Goal: Task Accomplishment & Management: Manage account settings

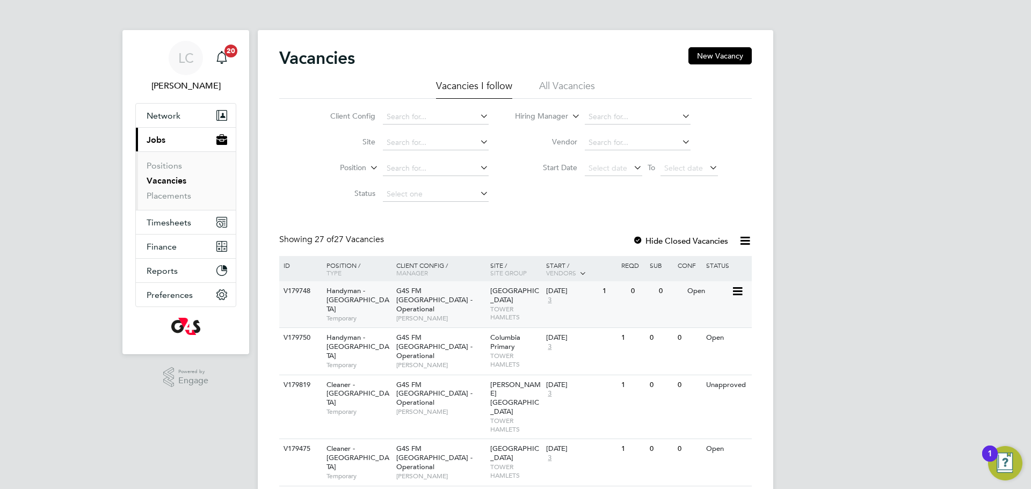
click at [397, 314] on span "[PERSON_NAME]" at bounding box center [440, 318] width 89 height 9
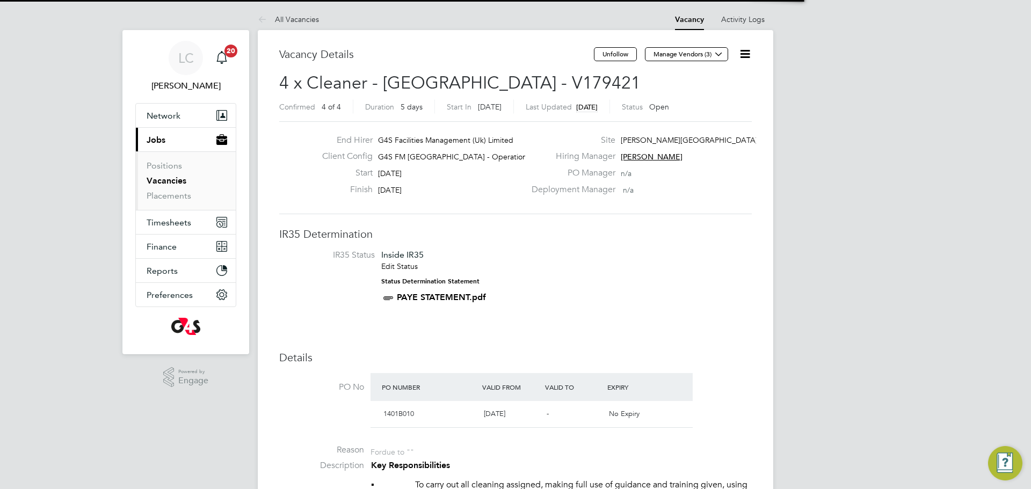
scroll to position [32, 75]
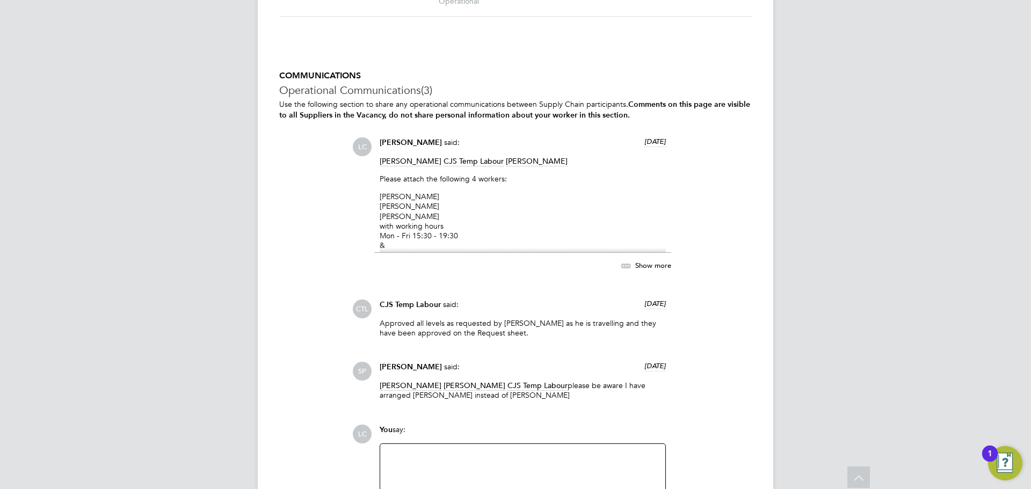
click at [492, 201] on li "[PERSON_NAME]" at bounding box center [523, 206] width 286 height 10
drag, startPoint x: 395, startPoint y: 196, endPoint x: 395, endPoint y: 207, distance: 11.3
click at [395, 207] on div "[PERSON_NAME] CJS Temp Labour [PERSON_NAME] Please attach the following 4 worke…" at bounding box center [523, 204] width 286 height 97
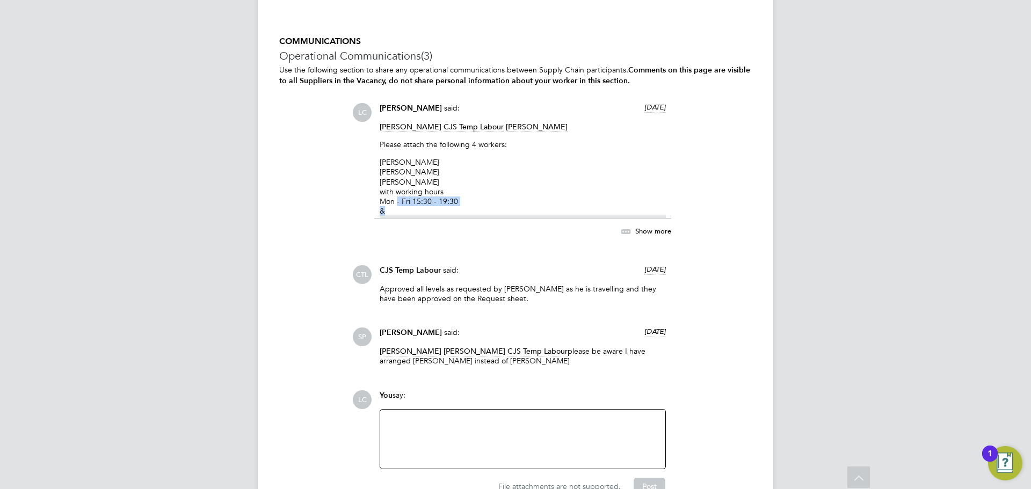
click at [650, 226] on span "Show more" at bounding box center [653, 230] width 36 height 9
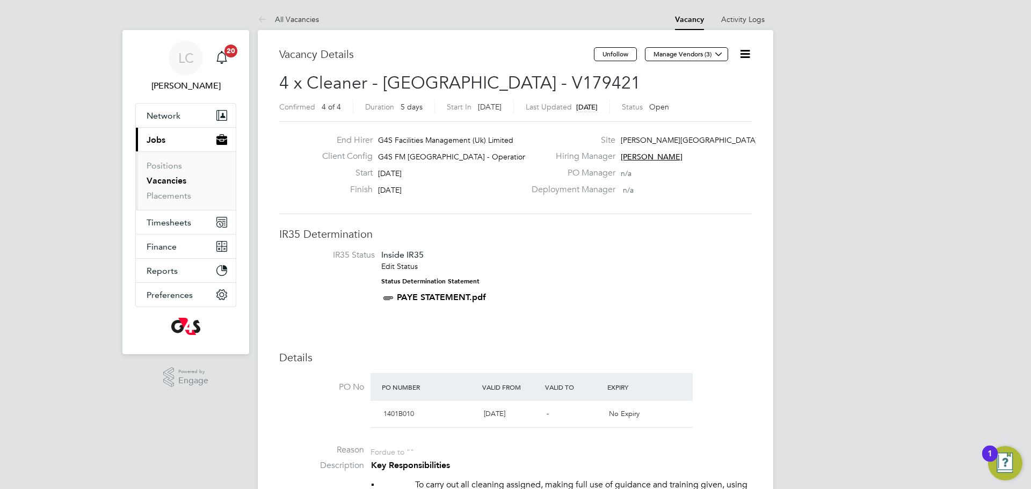
click at [738, 52] on icon at bounding box center [744, 53] width 13 height 13
click at [716, 74] on li "Edit Vacancy e" at bounding box center [719, 79] width 62 height 15
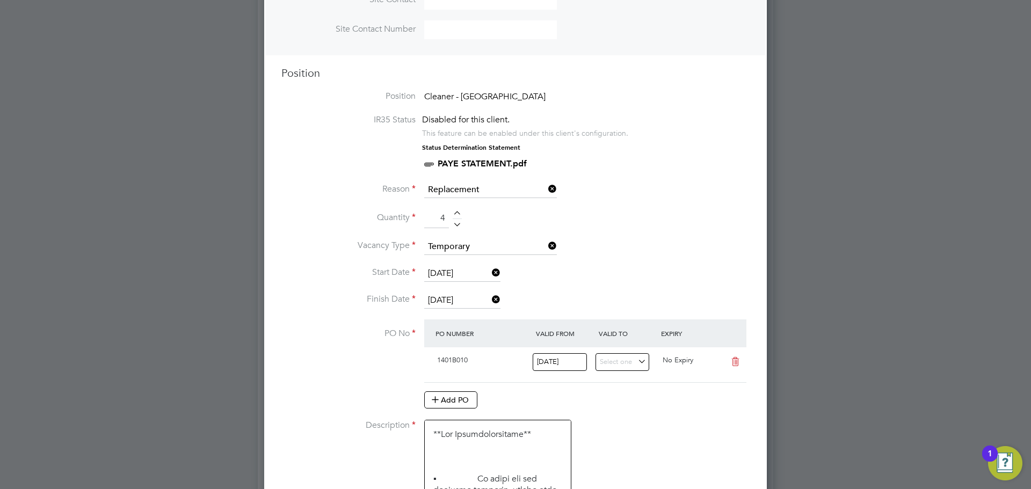
click at [457, 212] on div at bounding box center [457, 215] width 9 height 8
type input "5"
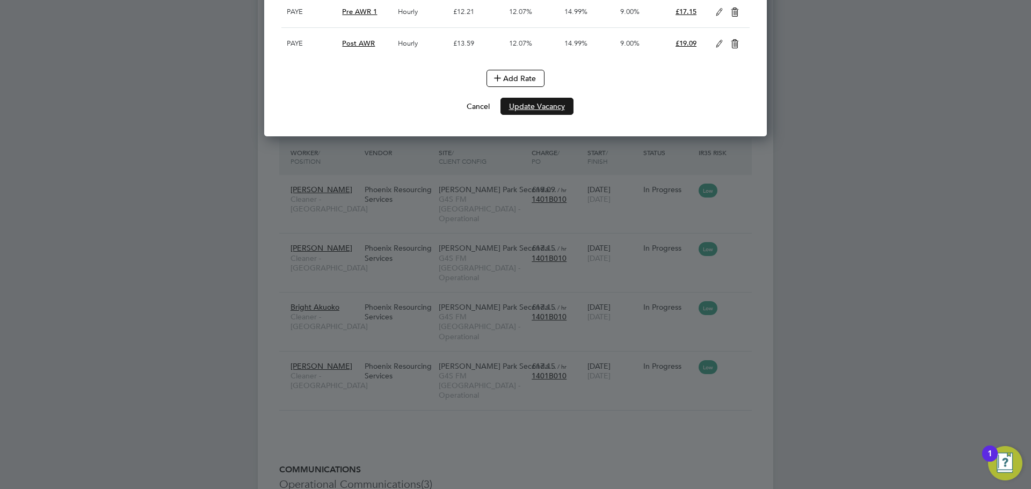
click at [547, 110] on button "Update Vacancy" at bounding box center [536, 106] width 73 height 17
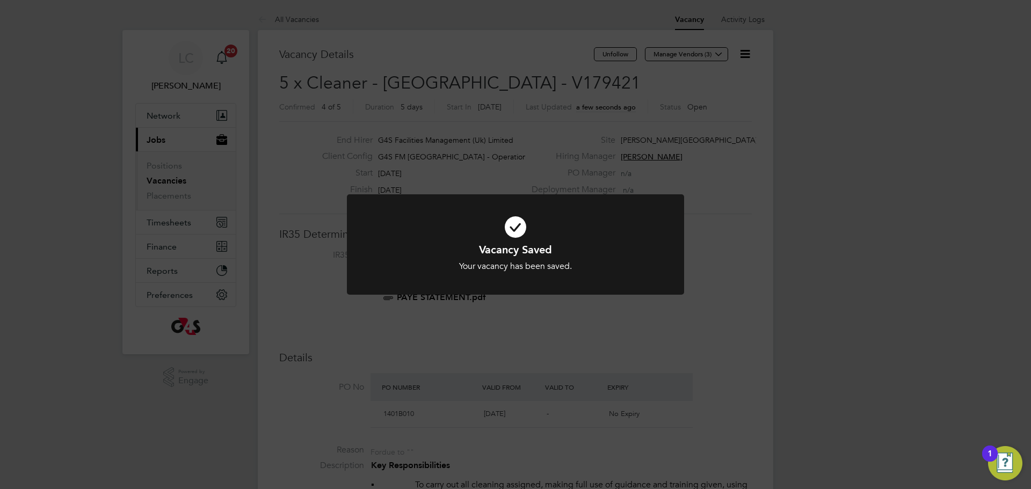
drag, startPoint x: 518, startPoint y: 77, endPoint x: 515, endPoint y: 63, distance: 14.7
click at [518, 76] on div "Vacancy Saved Your vacancy has been saved. Cancel Okay" at bounding box center [515, 244] width 1031 height 489
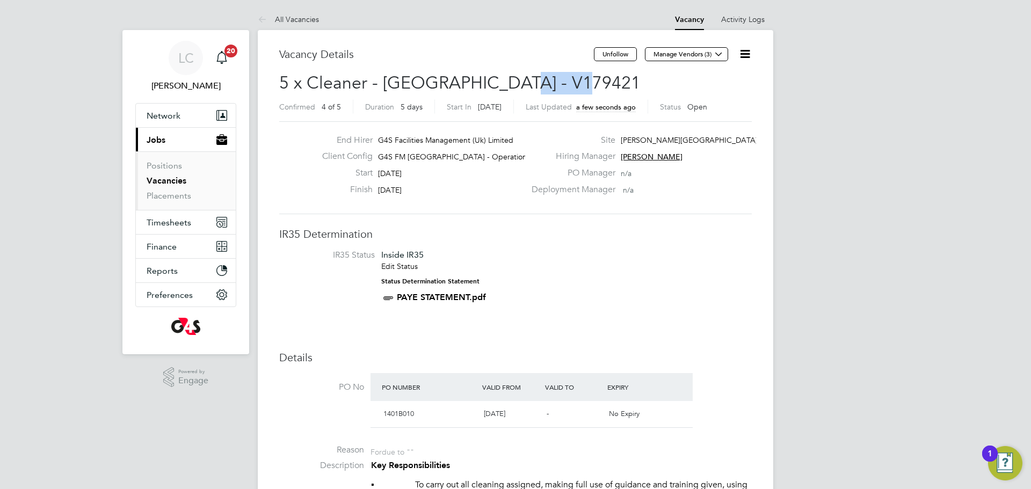
drag, startPoint x: 505, startPoint y: 81, endPoint x: 526, endPoint y: 8, distance: 76.6
click at [595, 76] on h2 "5 x Cleaner - [GEOGRAPHIC_DATA] - V179421 Confirmed 4 of 5 Duration 5 days Star…" at bounding box center [515, 94] width 473 height 45
click at [733, 260] on li "IR35 Status Inside IR35 Edit Status Status Determination Statement PAYE STATEME…" at bounding box center [515, 279] width 451 height 58
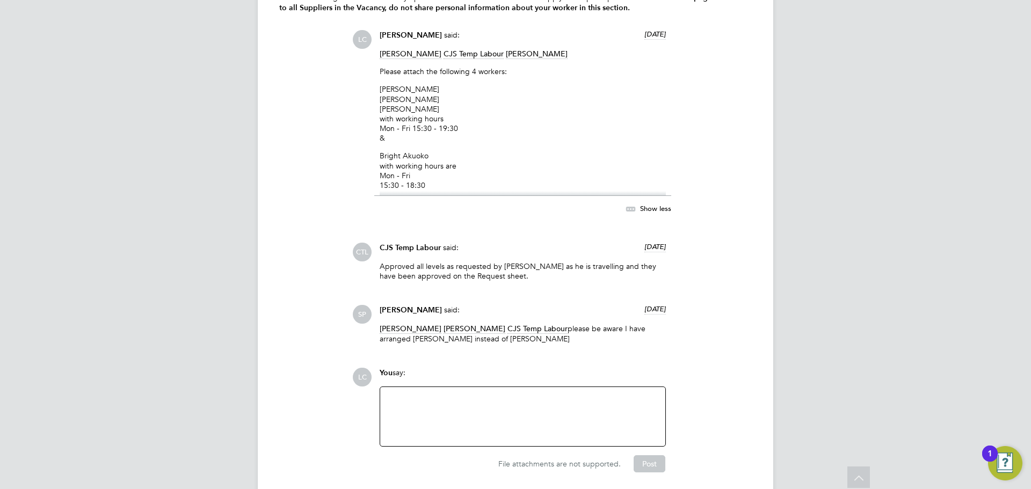
click at [461, 394] on div at bounding box center [523, 417] width 272 height 46
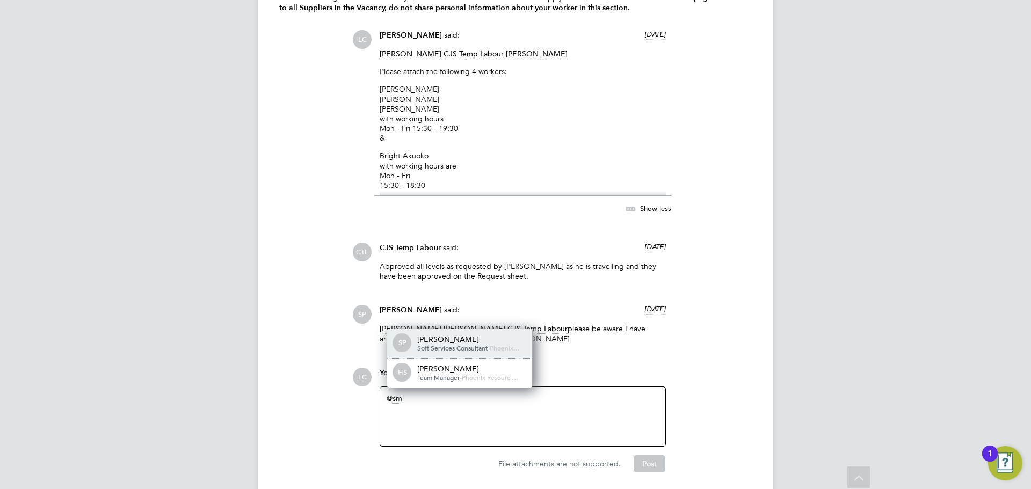
click at [469, 329] on div "SP [PERSON_NAME] Soft Services Consultant - [GEOGRAPHIC_DATA]…" at bounding box center [459, 344] width 145 height 30
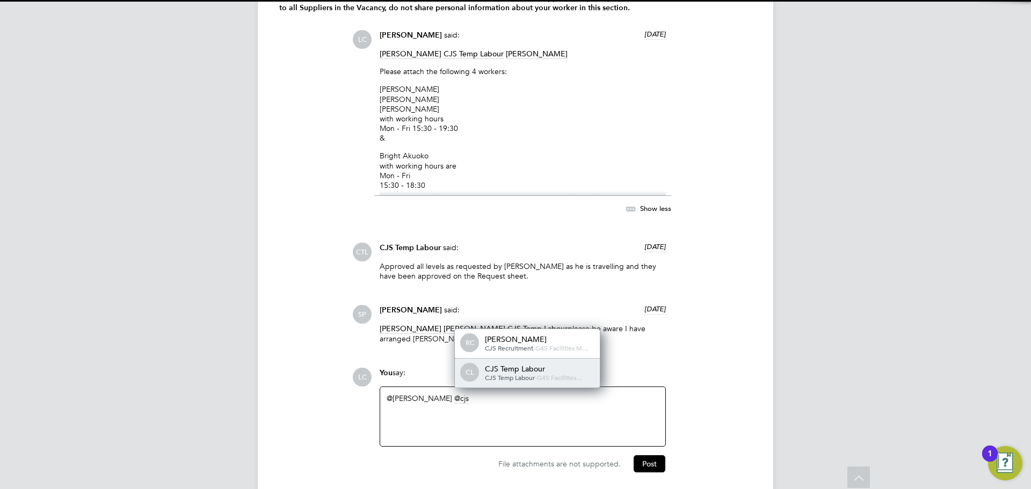
click at [511, 359] on div "CL CJS Temp Labour CJS Temp Labour - G4S Facilities…" at bounding box center [527, 373] width 145 height 29
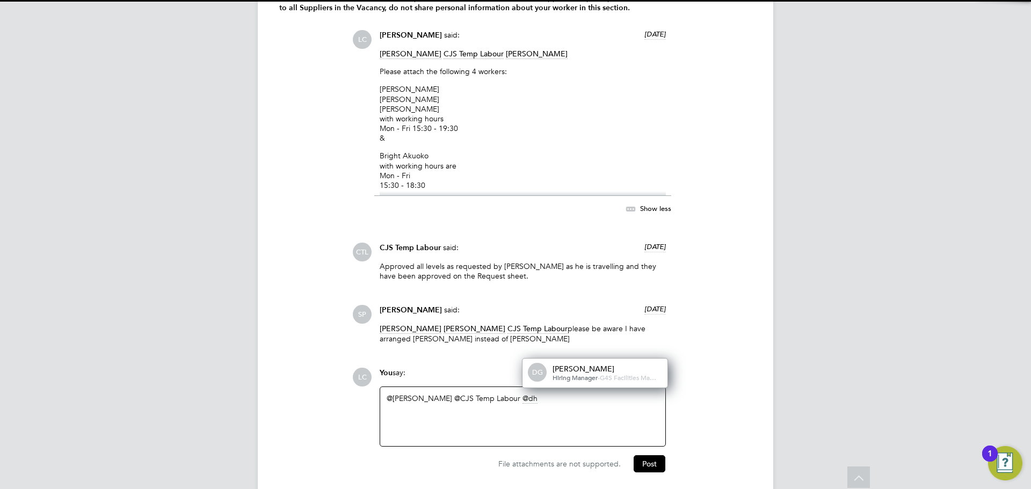
click at [595, 373] on span "Hiring Manager" at bounding box center [575, 377] width 45 height 9
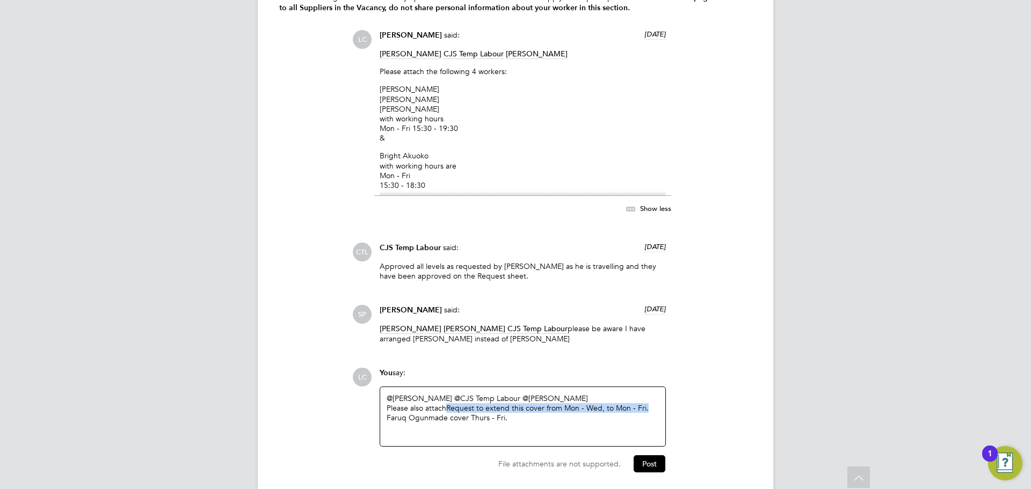
drag, startPoint x: 448, startPoint y: 368, endPoint x: 670, endPoint y: 370, distance: 221.8
click at [670, 372] on div "You say: @[PERSON_NAME] ​ @CJS Temp Labour ​ @[PERSON_NAME] ​ Please also attac…" at bounding box center [522, 407] width 297 height 79
drag, startPoint x: 513, startPoint y: 369, endPoint x: 601, endPoint y: 368, distance: 88.1
click at [601, 403] on div "Please also attach Faruq Ogunmade cover Thurs - Fri." at bounding box center [523, 408] width 272 height 10
click at [585, 403] on div "Please also attach Faruq Ogunmade" at bounding box center [523, 408] width 272 height 10
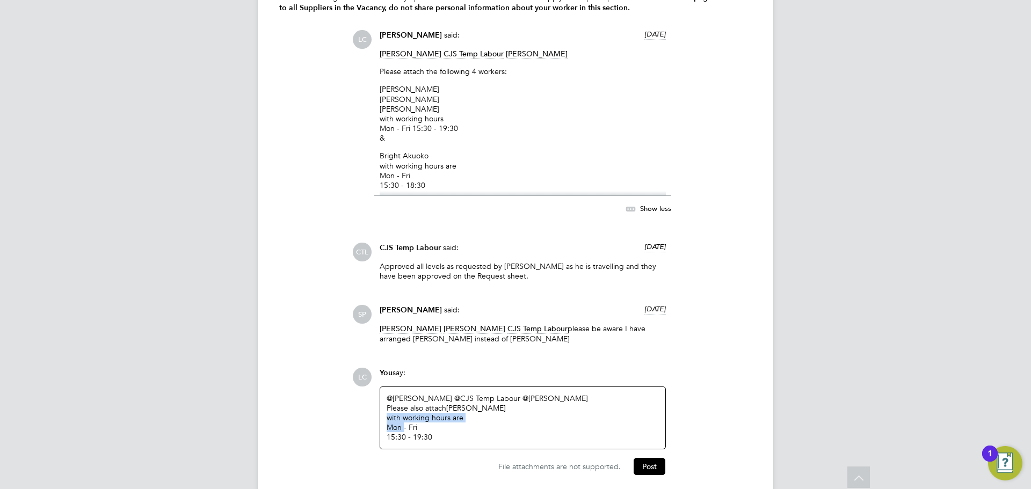
drag, startPoint x: 403, startPoint y: 388, endPoint x: 375, endPoint y: 382, distance: 29.1
click at [375, 382] on div "You say: @[PERSON_NAME] ​ @CJS Temp Labour ​ @[PERSON_NAME] ​ Please also attac…" at bounding box center [522, 409] width 297 height 82
click at [406, 423] on div "Mon - Fri 15:30 - 19:30" at bounding box center [523, 432] width 272 height 19
drag, startPoint x: 403, startPoint y: 388, endPoint x: 383, endPoint y: 387, distance: 19.9
click at [383, 387] on div "@[PERSON_NAME] ​ @CJS Temp Labour ​ @[PERSON_NAME] ​ Please also attach Faruq O…" at bounding box center [522, 418] width 285 height 62
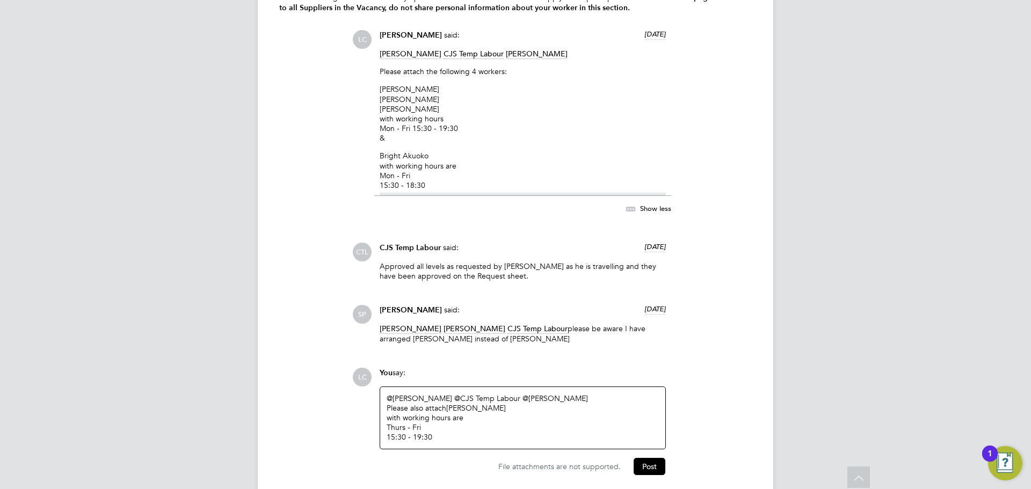
click at [539, 423] on div "Thurs - Fri 15:30 - 19:30" at bounding box center [523, 432] width 272 height 19
click at [644, 456] on button "Post" at bounding box center [650, 464] width 32 height 17
